Goal: Task Accomplishment & Management: Use online tool/utility

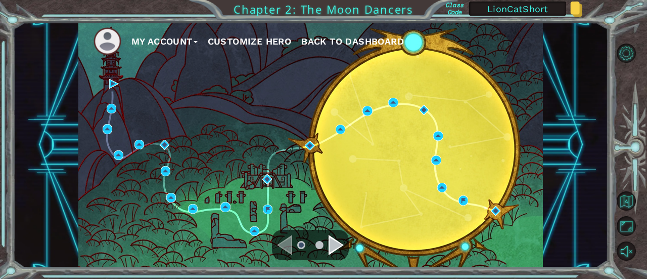
click at [330, 243] on div "Navigate to the next page" at bounding box center [336, 245] width 15 height 20
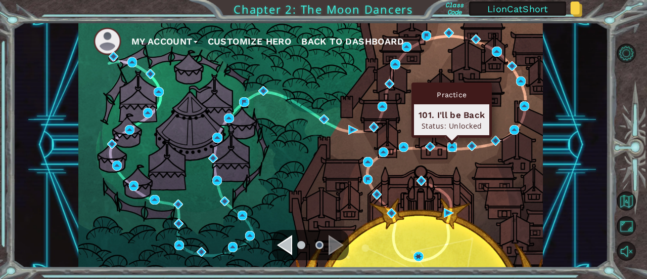
click at [453, 146] on img at bounding box center [453, 147] width 10 height 10
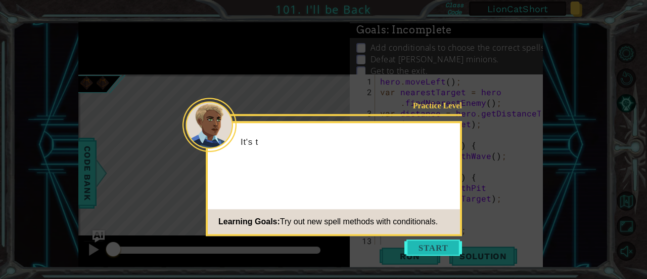
click at [436, 245] on button "Start" at bounding box center [434, 247] width 58 height 16
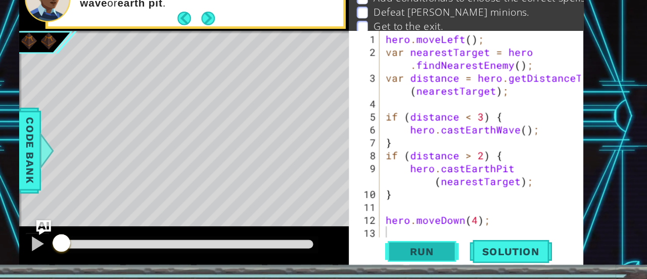
click at [402, 258] on span "Run" at bounding box center [410, 256] width 40 height 10
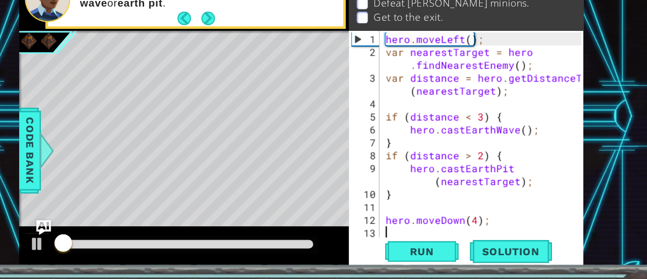
scroll to position [10, 0]
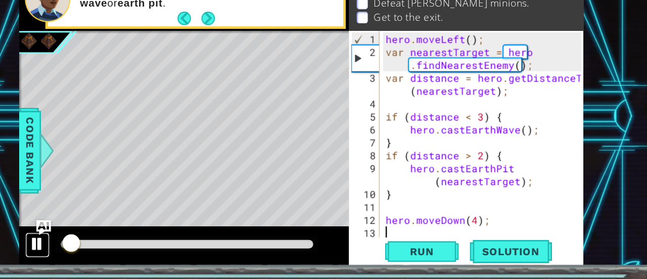
click at [91, 247] on div at bounding box center [93, 249] width 13 height 13
click at [87, 252] on div at bounding box center [93, 249] width 13 height 13
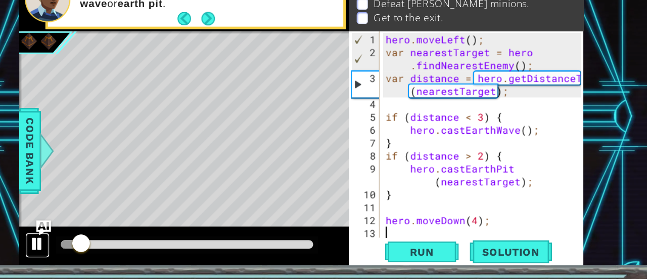
click at [89, 250] on div at bounding box center [93, 249] width 13 height 13
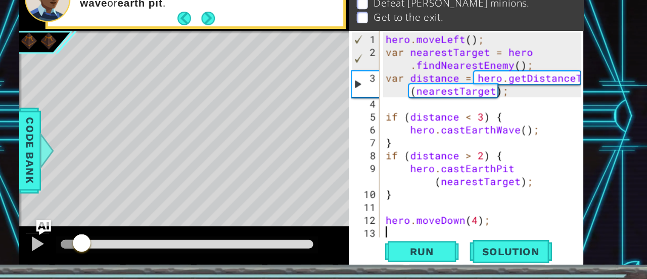
click at [454, 158] on div "hero . moveLeft ( ) ; var nearestTarget = hero . findNearestEnemy ( ) ; var dis…" at bounding box center [462, 171] width 168 height 191
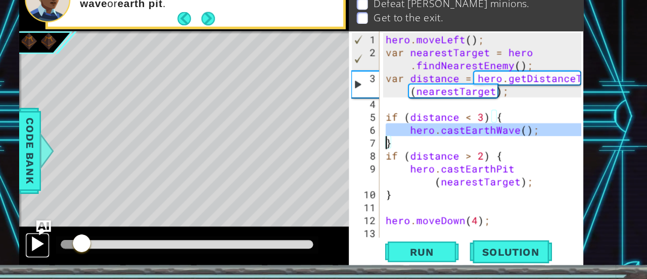
click at [93, 247] on div at bounding box center [93, 249] width 13 height 13
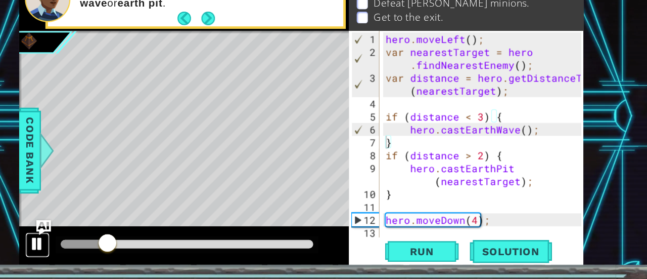
click at [93, 248] on div at bounding box center [93, 249] width 13 height 13
click at [416, 259] on span "Run" at bounding box center [410, 256] width 40 height 10
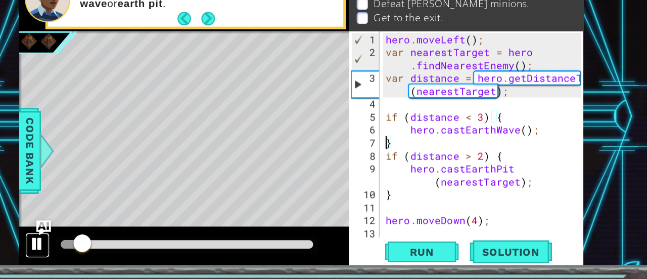
click at [93, 252] on div at bounding box center [93, 249] width 13 height 13
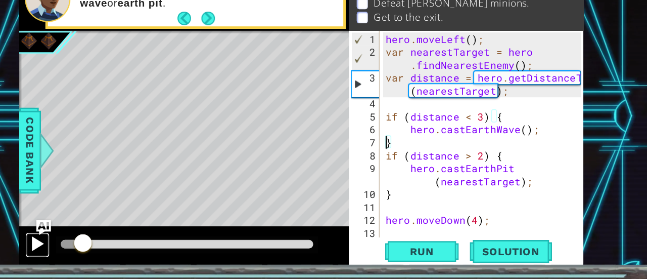
click at [87, 251] on div at bounding box center [93, 249] width 13 height 13
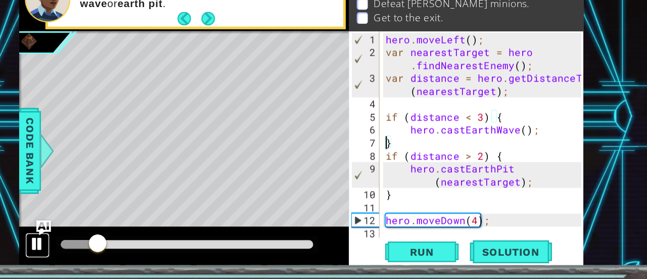
click at [87, 251] on div at bounding box center [93, 249] width 13 height 13
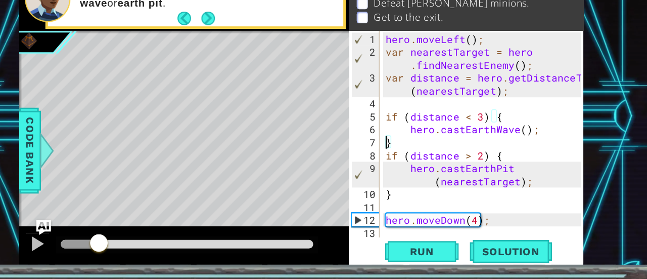
scroll to position [0, 0]
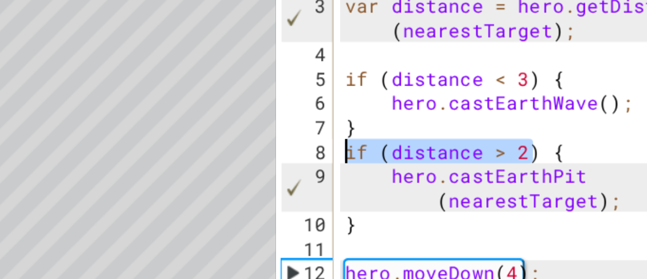
drag, startPoint x: 463, startPoint y: 176, endPoint x: 381, endPoint y: 174, distance: 82.0
click at [381, 174] on div "hero . moveLeft ( ) ; var nearestTarget = hero . findNearestEnemy ( ) ; var dis…" at bounding box center [462, 171] width 168 height 191
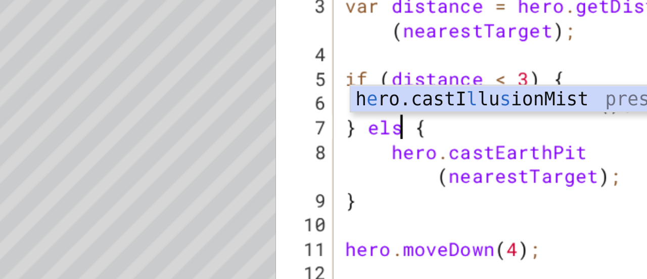
scroll to position [0, 2]
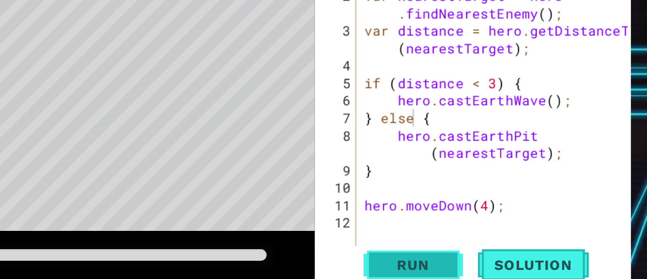
click at [404, 249] on button "Run" at bounding box center [410, 255] width 61 height 19
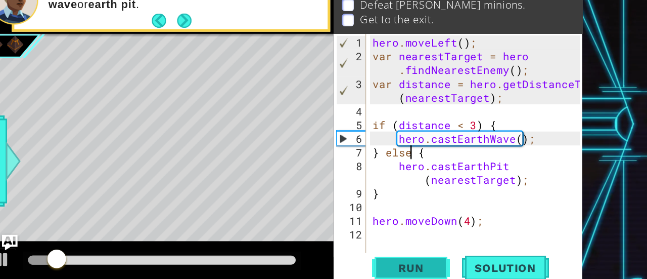
click at [404, 253] on span "Run" at bounding box center [410, 256] width 40 height 10
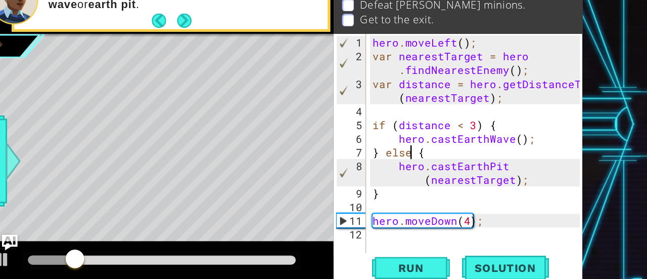
click at [403, 168] on div "hero . moveLeft ( ) ; var nearestTarget = hero . findNearestEnemy ( ) ; var dis…" at bounding box center [462, 171] width 168 height 191
click at [413, 149] on div "hero . moveLeft ( ) ; var nearestTarget = hero . findNearestEnemy ( ) ; var dis…" at bounding box center [462, 171] width 168 height 191
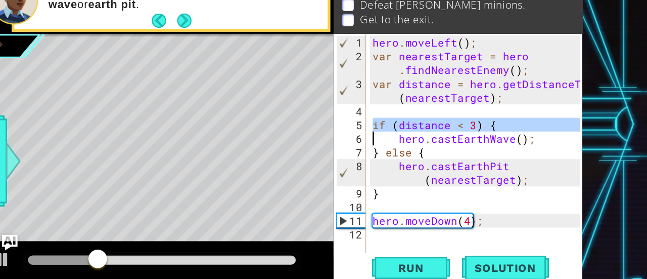
click at [432, 158] on div "hero . moveLeft ( ) ; var nearestTarget = hero . findNearestEnemy ( ) ; var dis…" at bounding box center [462, 171] width 168 height 191
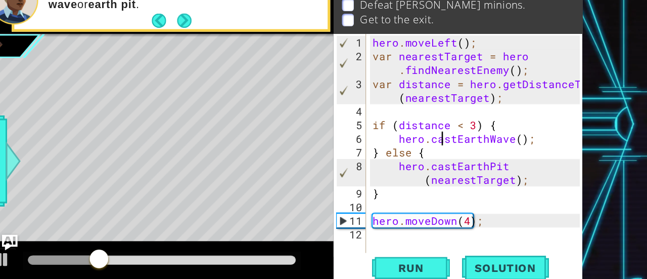
click at [432, 158] on div "hero . moveLeft ( ) ; var nearestTarget = hero . findNearestEnemy ( ) ; var dis…" at bounding box center [462, 171] width 168 height 191
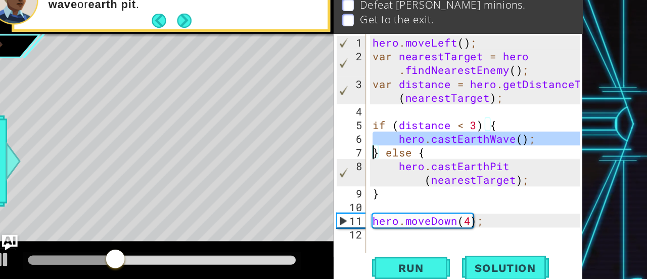
click at [455, 178] on div "hero . moveLeft ( ) ; var nearestTarget = hero . findNearestEnemy ( ) ; var dis…" at bounding box center [462, 171] width 168 height 191
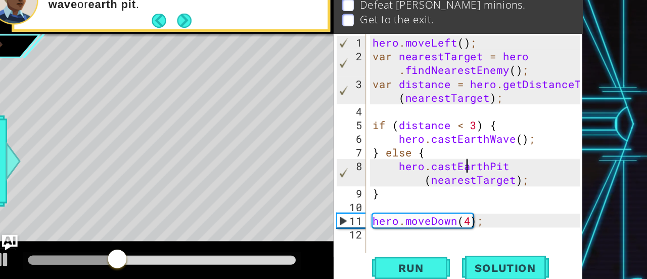
click at [455, 178] on div "hero . moveLeft ( ) ; var nearestTarget = hero . findNearestEnemy ( ) ; var dis…" at bounding box center [462, 171] width 168 height 191
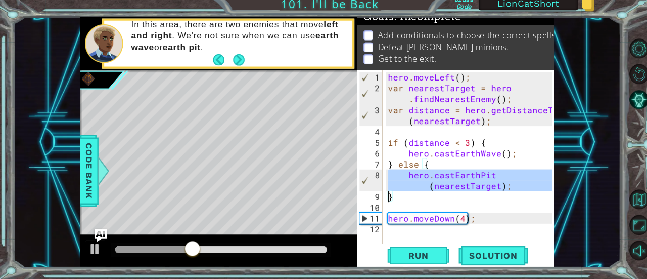
scroll to position [0, 0]
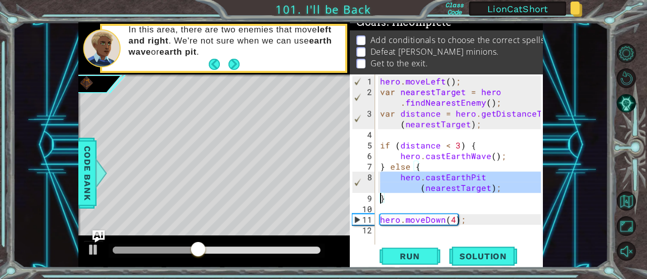
click at [401, 168] on div "hero . moveLeft ( ) ; var nearestTarget = hero . findNearestEnemy ( ) ; var dis…" at bounding box center [462, 171] width 168 height 191
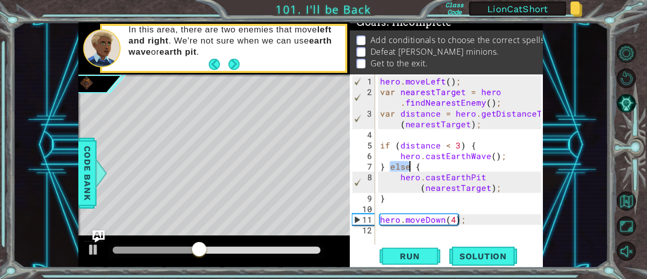
click at [401, 168] on div "hero . moveLeft ( ) ; var nearestTarget = hero . findNearestEnemy ( ) ; var dis…" at bounding box center [462, 171] width 168 height 191
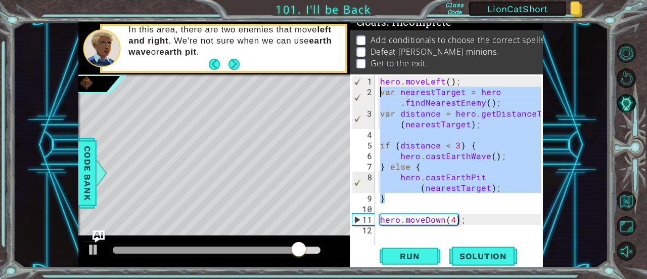
drag, startPoint x: 404, startPoint y: 196, endPoint x: 369, endPoint y: 92, distance: 110.2
click at [369, 92] on div "} else { 1 2 3 4 5 6 7 8 9 10 11 12 hero . moveLeft ( ) ; var nearestTarget = h…" at bounding box center [445, 159] width 191 height 170
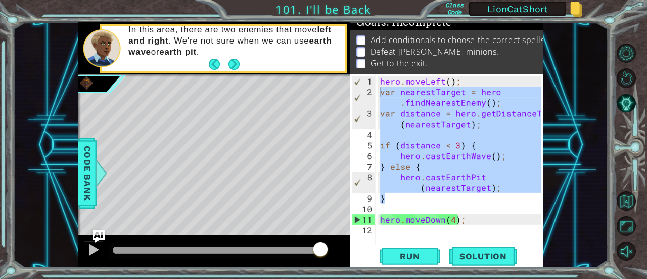
click at [410, 185] on div "hero . moveLeft ( ) ; var nearestTarget = hero . findNearestEnemy ( ) ; var dis…" at bounding box center [459, 159] width 163 height 170
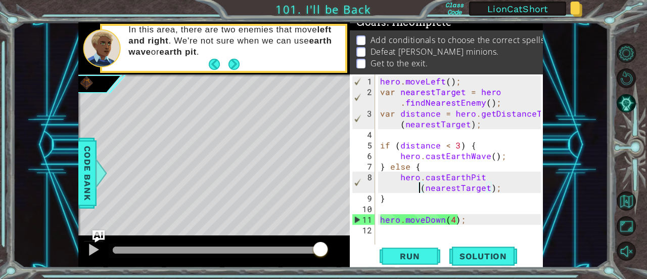
click at [401, 198] on div "hero . moveLeft ( ) ; var nearestTarget = hero . findNearestEnemy ( ) ; var dis…" at bounding box center [462, 171] width 168 height 191
click at [425, 256] on span "Run" at bounding box center [410, 256] width 40 height 10
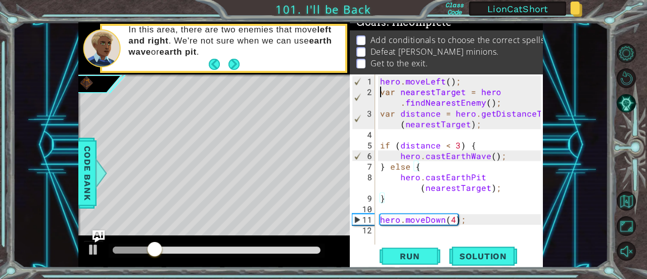
click at [379, 93] on div "hero . moveLeft ( ) ; var nearestTarget = hero . findNearestEnemy ( ) ; var dis…" at bounding box center [462, 171] width 168 height 191
click at [379, 93] on div "hero . moveLeft ( ) ; var nearestTarget = hero . findNearestEnemy ( ) ; var dis…" at bounding box center [459, 159] width 163 height 170
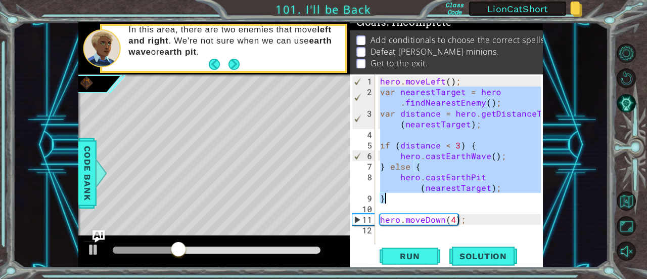
drag, startPoint x: 380, startPoint y: 93, endPoint x: 455, endPoint y: 196, distance: 127.8
click at [455, 196] on div "hero . moveLeft ( ) ; var nearestTarget = hero . findNearestEnemy ( ) ; var dis…" at bounding box center [462, 171] width 168 height 191
click at [464, 165] on div "hero . moveLeft ( ) ; var nearestTarget = hero . findNearestEnemy ( ) ; var dis…" at bounding box center [459, 159] width 163 height 170
type textarea "} else {"
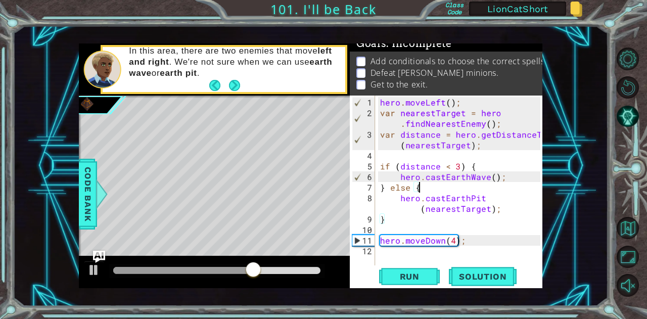
scroll to position [11, 0]
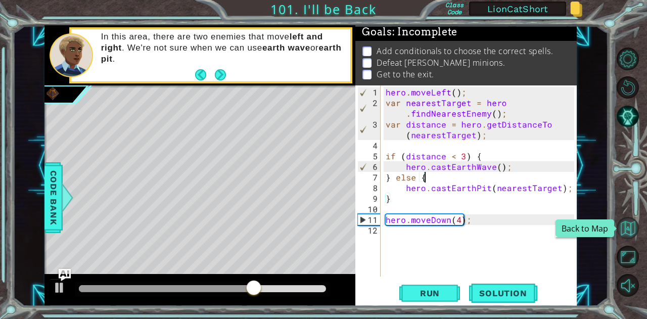
click at [626, 224] on button "Back to Map" at bounding box center [628, 228] width 22 height 22
